Goal: Check status: Check status

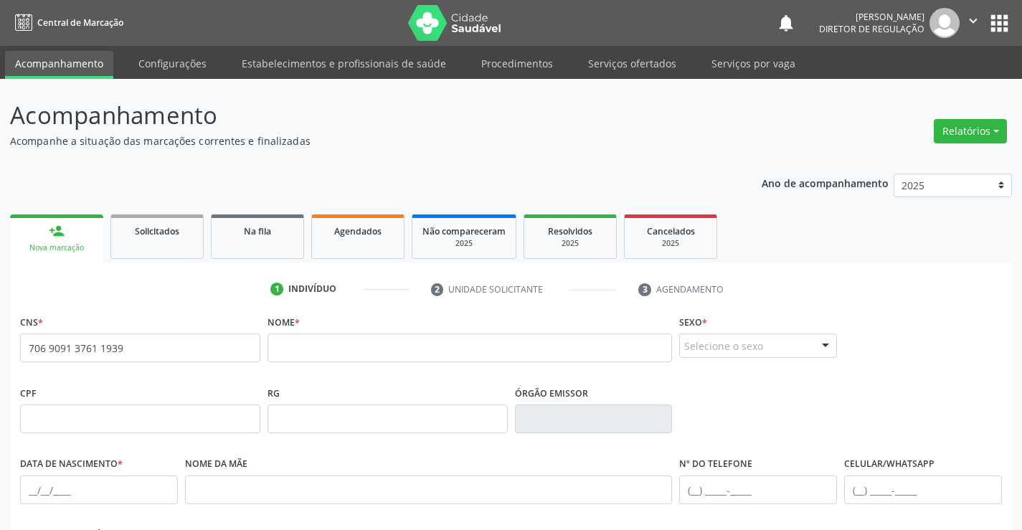
scroll to position [248, 0]
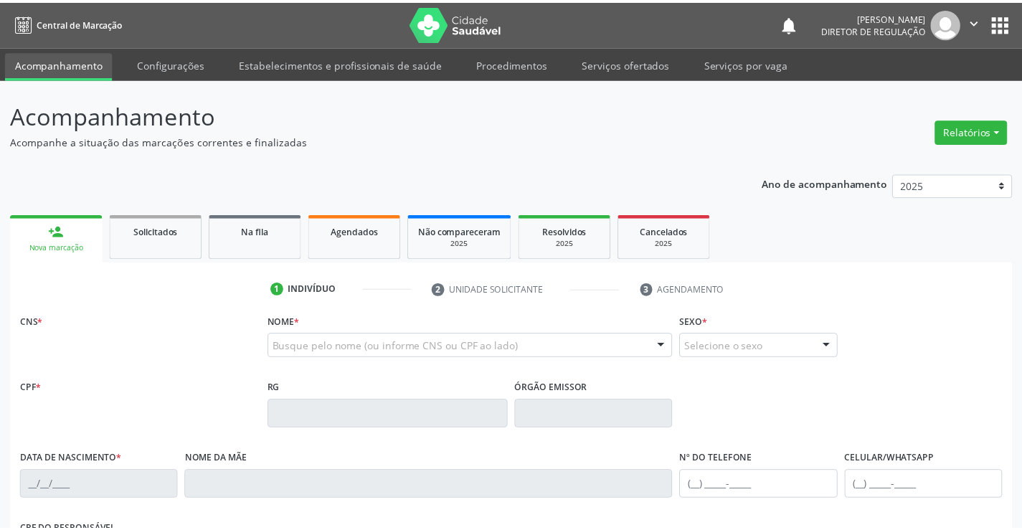
scroll to position [248, 0]
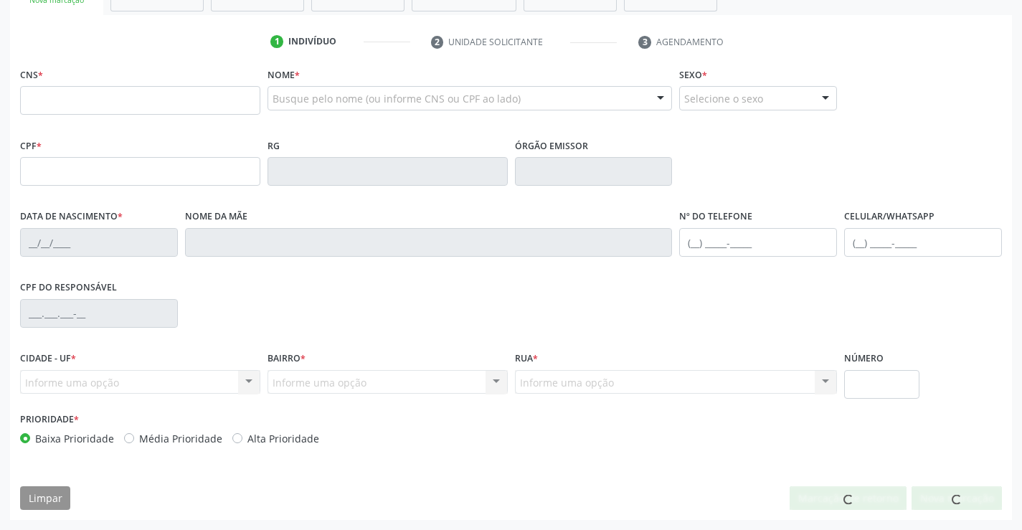
click at [118, 98] on input "text" at bounding box center [140, 100] width 240 height 29
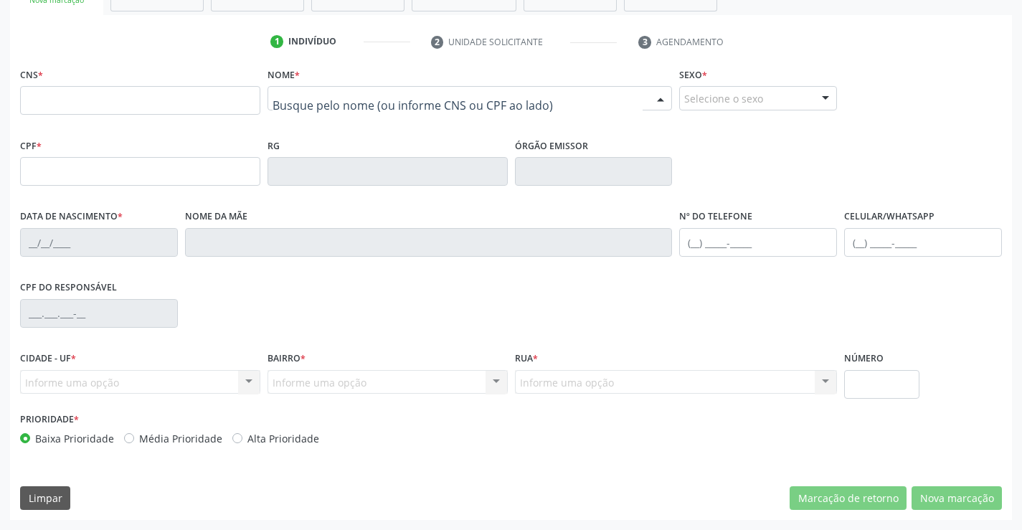
drag, startPoint x: 391, startPoint y: 97, endPoint x: 390, endPoint y: 88, distance: 9.4
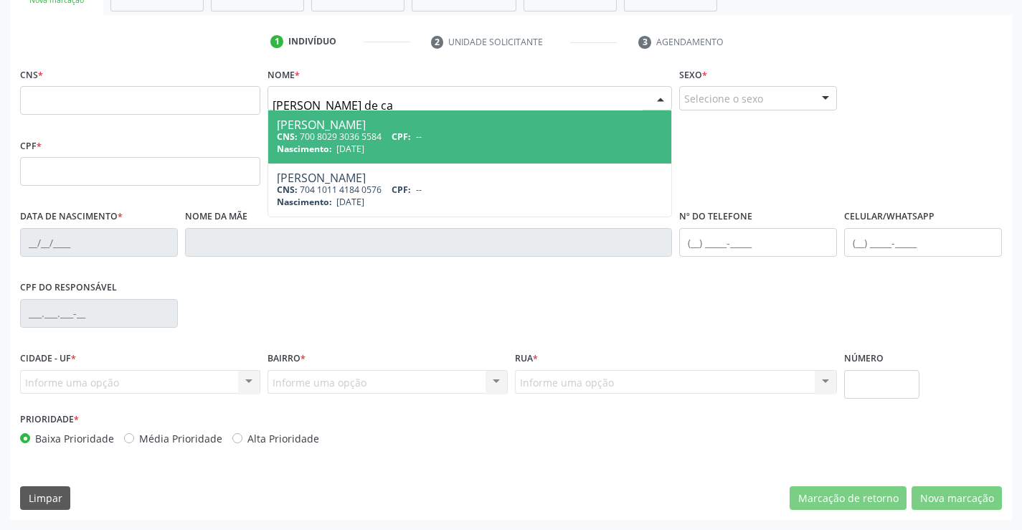
type input "[PERSON_NAME] de car"
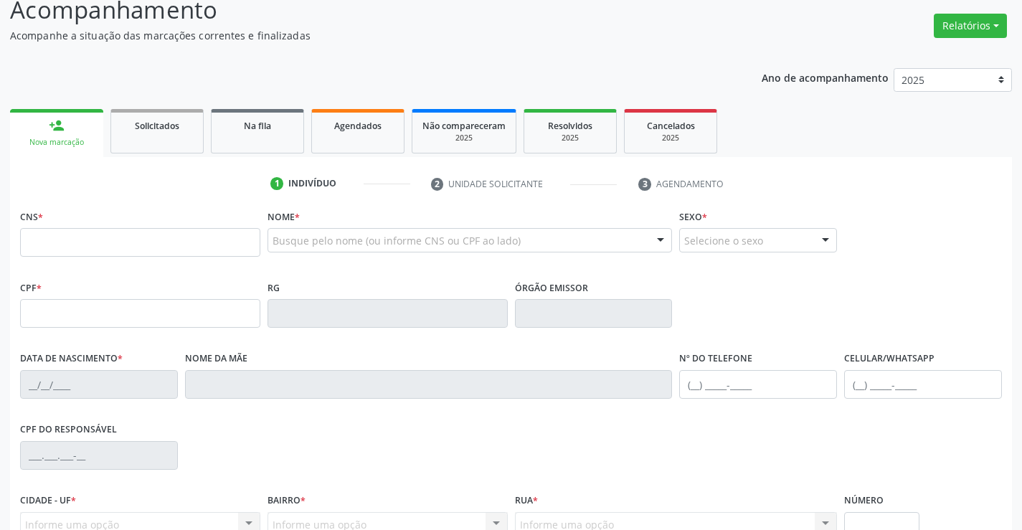
scroll to position [0, 0]
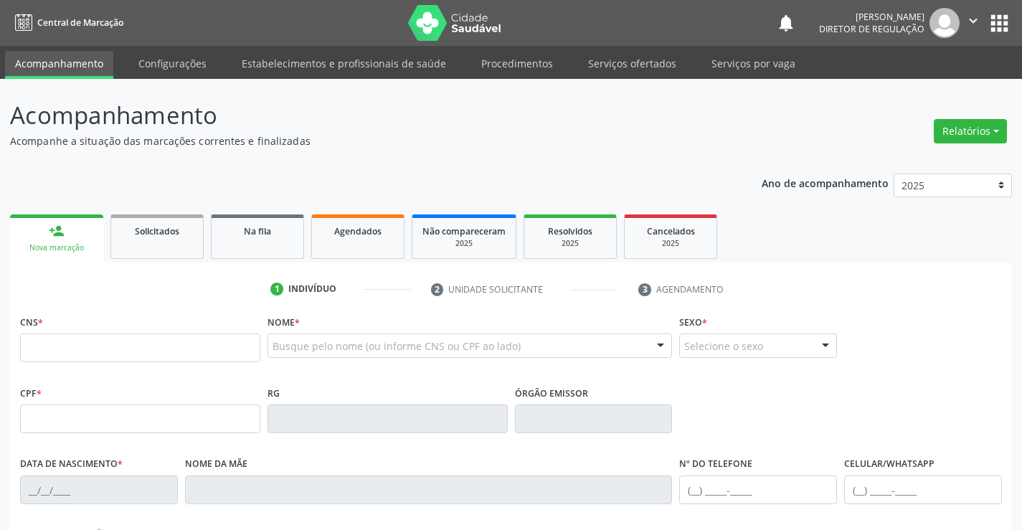
click at [977, 19] on icon "" at bounding box center [974, 21] width 16 height 16
drag, startPoint x: 931, startPoint y: 90, endPoint x: 969, endPoint y: 65, distance: 45.6
click at [931, 89] on link "Sair" at bounding box center [937, 87] width 99 height 20
